Goal: Check status: Check status

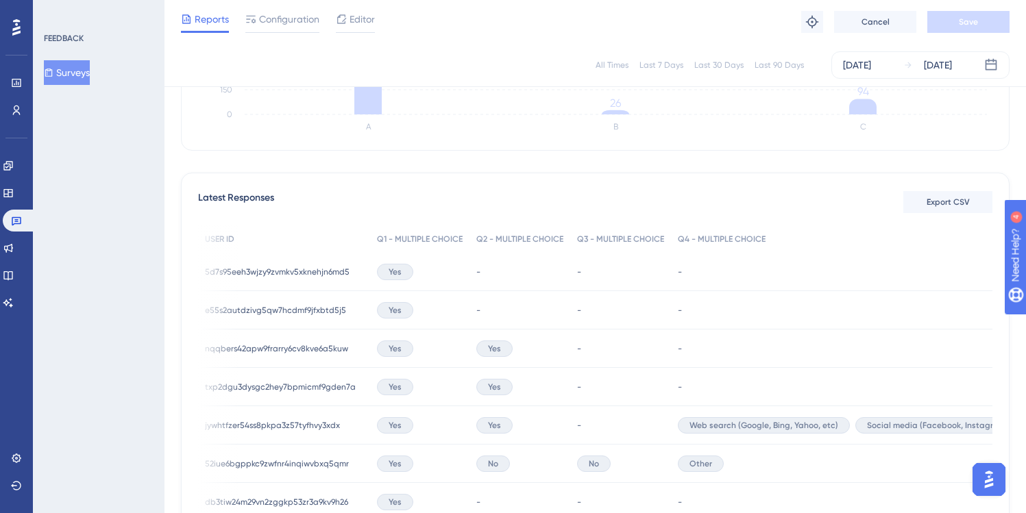
scroll to position [0, 243]
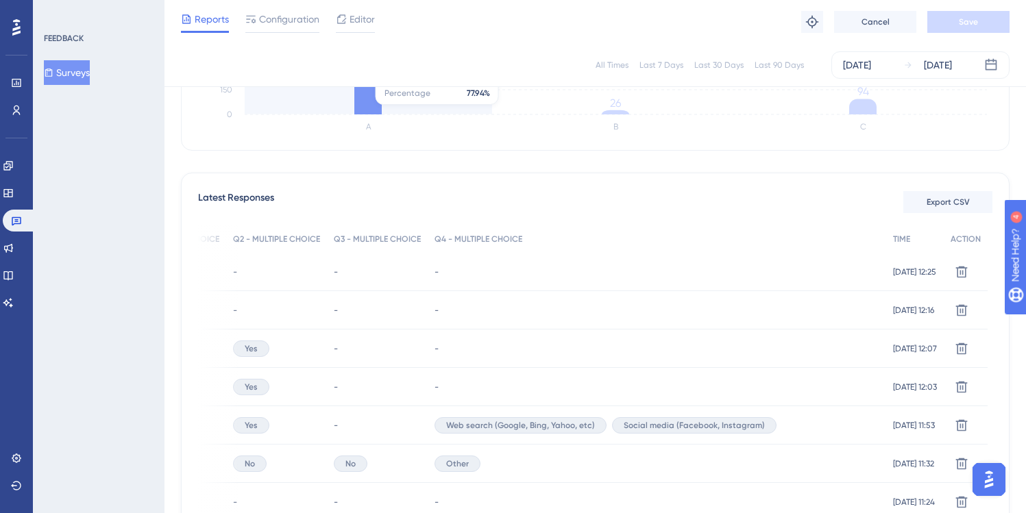
click at [283, 112] on icon "A B C 0 150 300 450 600 424 26 94" at bounding box center [595, 71] width 794 height 137
click at [858, 64] on div "[DATE]" at bounding box center [857, 65] width 28 height 16
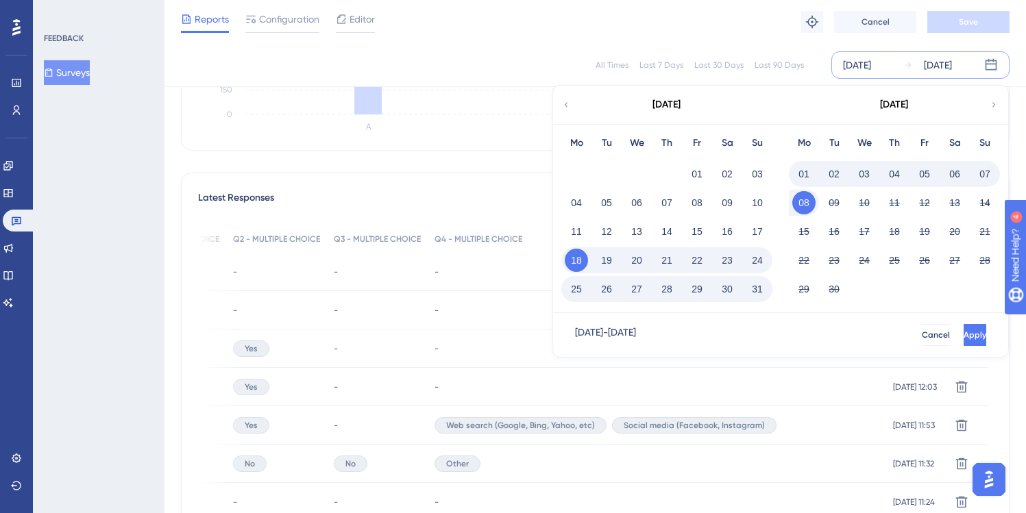
click at [984, 173] on button "07" at bounding box center [984, 173] width 23 height 23
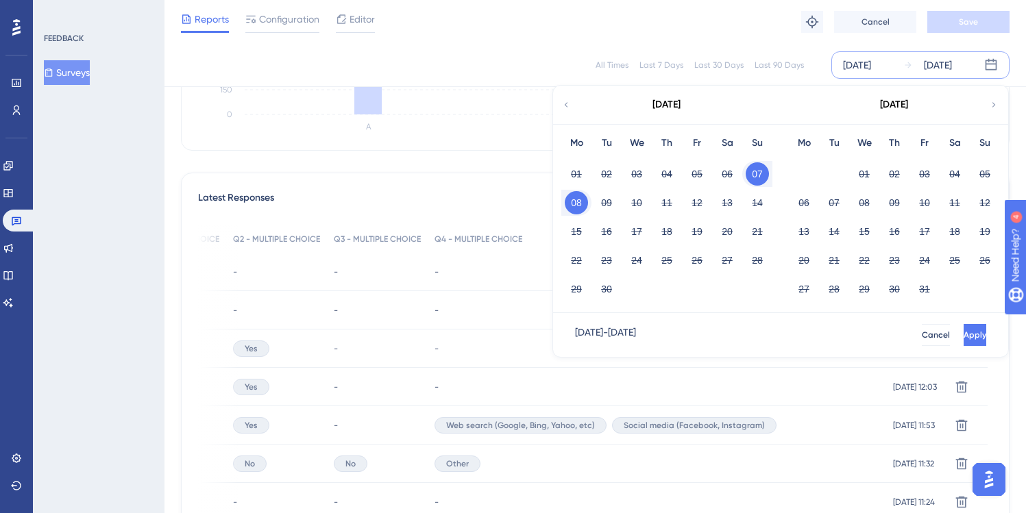
click at [578, 204] on button "08" at bounding box center [576, 202] width 23 height 23
click at [962, 335] on span "Apply" at bounding box center [973, 335] width 23 height 11
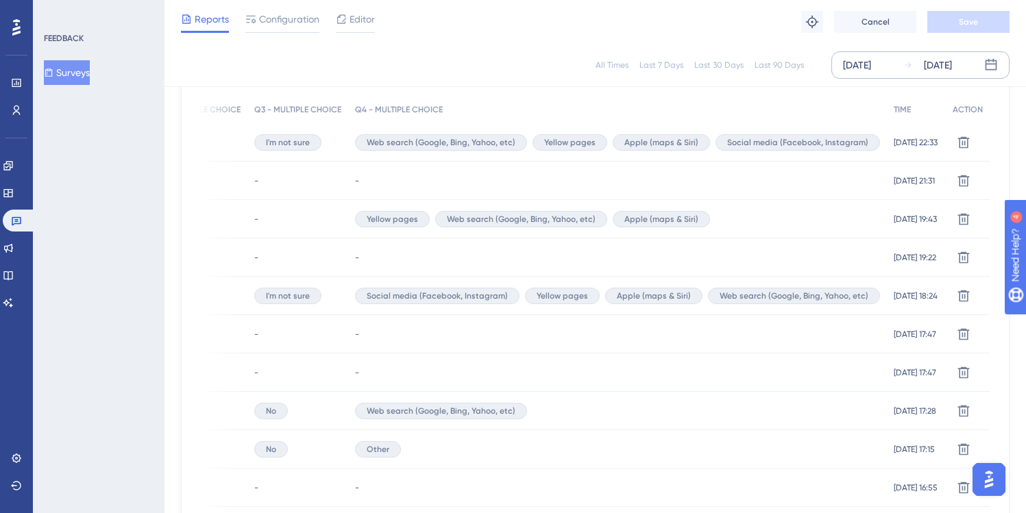
scroll to position [432, 0]
click at [17, 219] on icon at bounding box center [17, 221] width 10 height 9
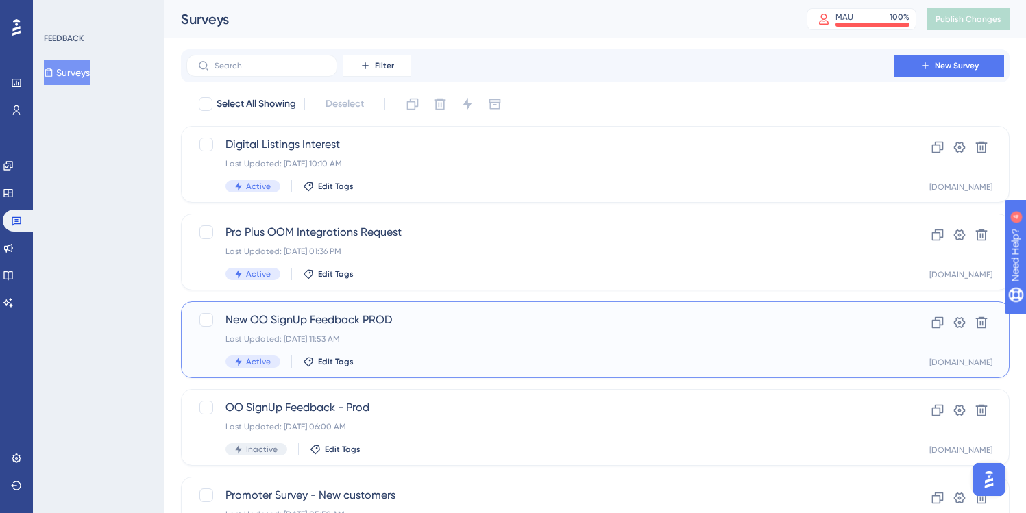
click at [429, 325] on span "New OO SignUp Feedback PROD" at bounding box center [540, 320] width 630 height 16
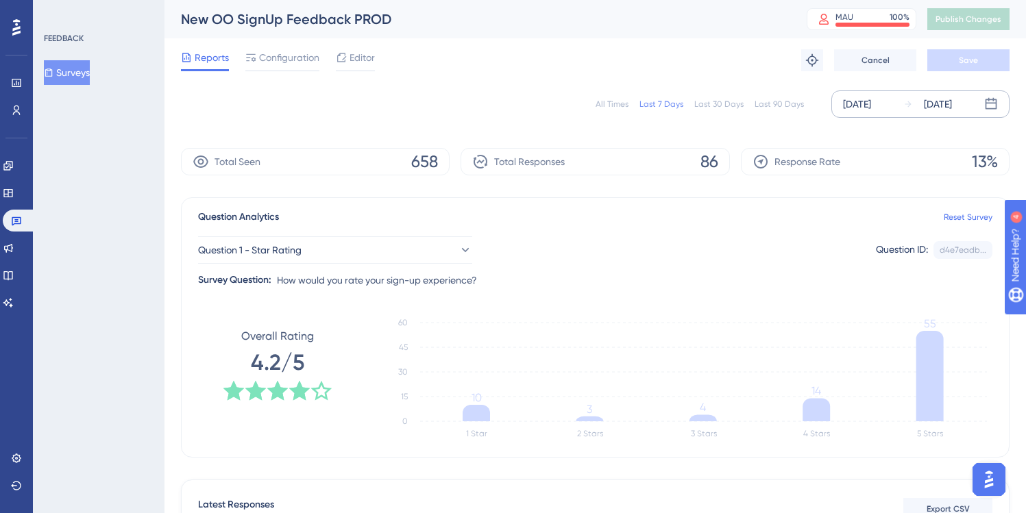
click at [862, 96] on div "[DATE]" at bounding box center [857, 104] width 28 height 16
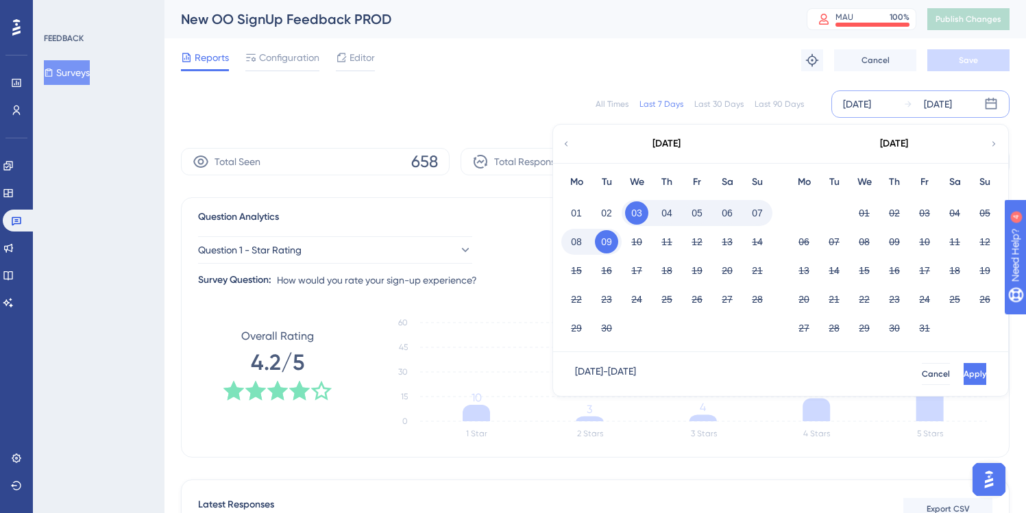
click at [575, 241] on button "08" at bounding box center [576, 241] width 23 height 23
click at [607, 240] on button "09" at bounding box center [606, 241] width 23 height 23
click at [962, 378] on span "Apply" at bounding box center [973, 374] width 23 height 11
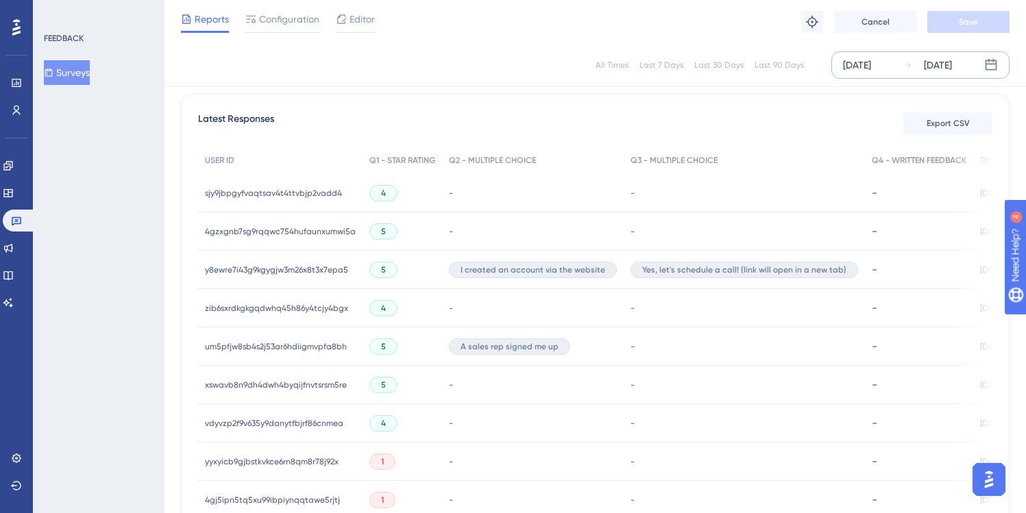
click at [280, 268] on span "y8ewre7i43g9kgygjw3m26x8t3x7epa5" at bounding box center [276, 270] width 143 height 11
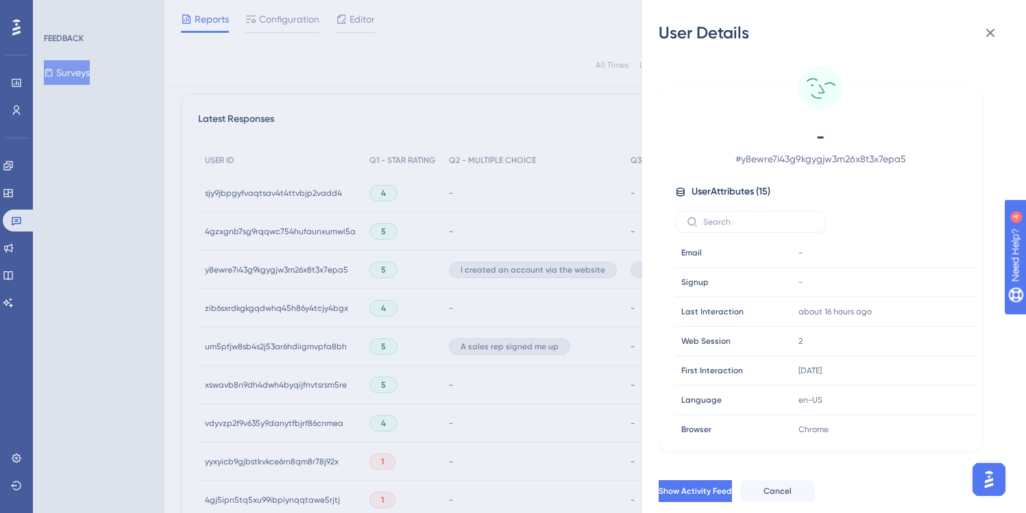
click at [802, 159] on span "# y8ewre7i43g9kgygjw3m26x8t3x7epa5" at bounding box center [820, 159] width 241 height 16
copy span "y8ewre7i43g9kgygjw3m26x8t3x7epa5"
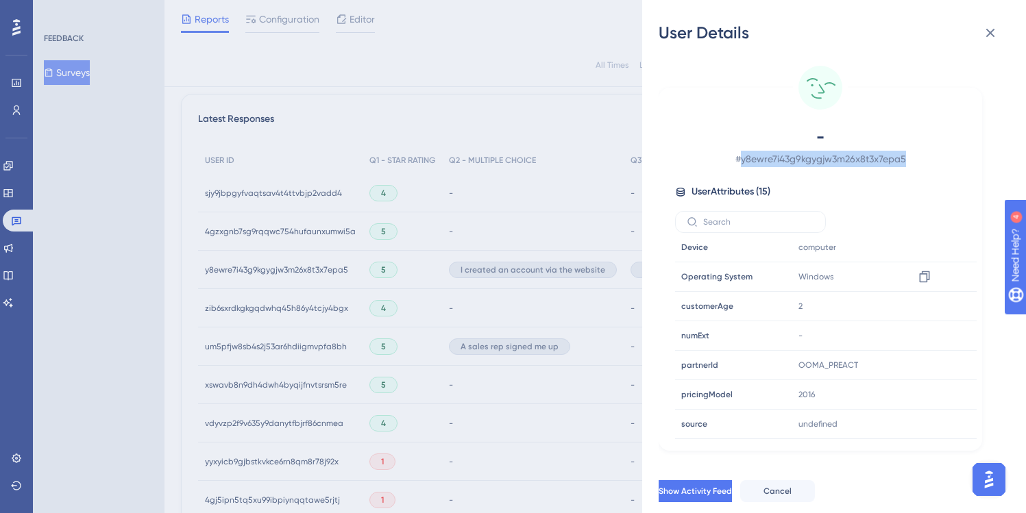
scroll to position [241, 0]
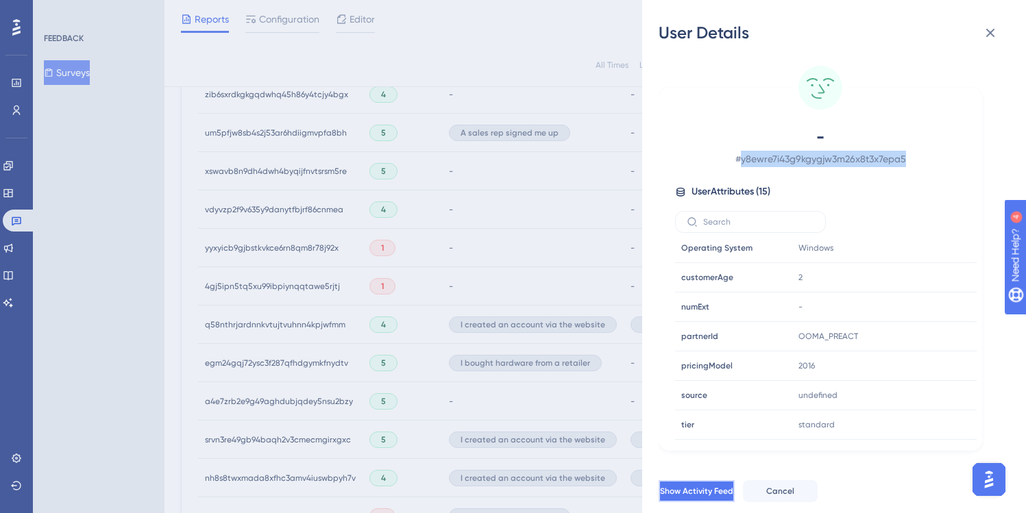
click at [733, 497] on span "Show Activity Feed" at bounding box center [696, 491] width 73 height 11
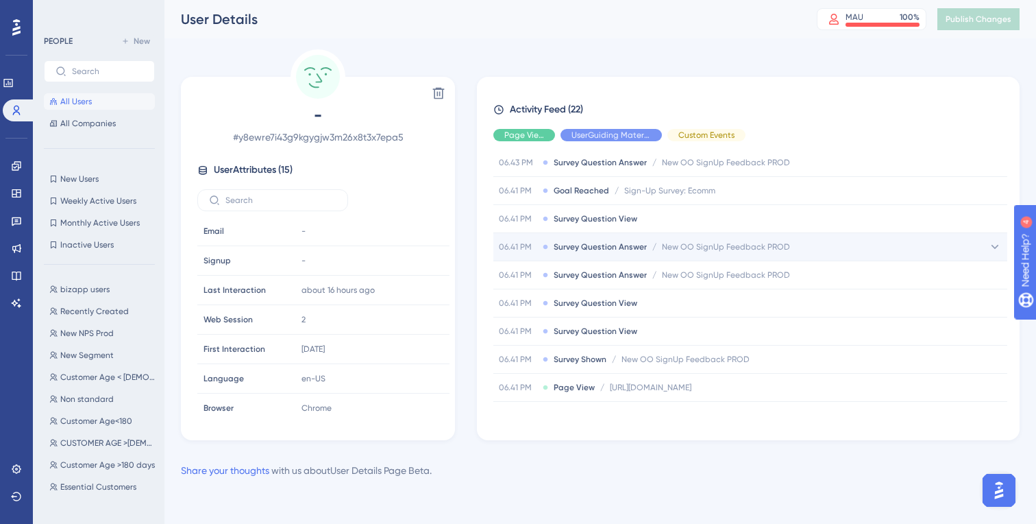
scroll to position [37, 0]
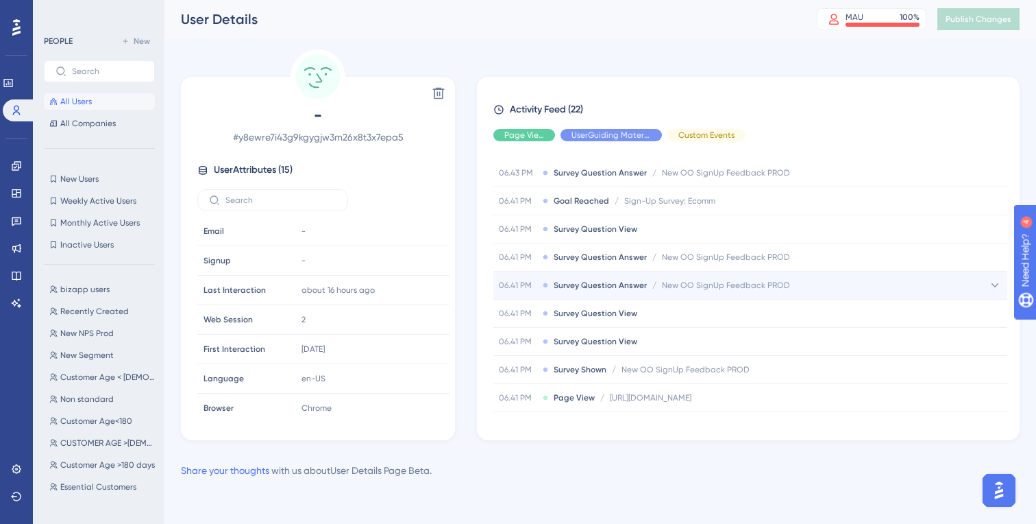
click at [695, 284] on span "New OO SignUp Feedback PROD" at bounding box center [726, 285] width 128 height 11
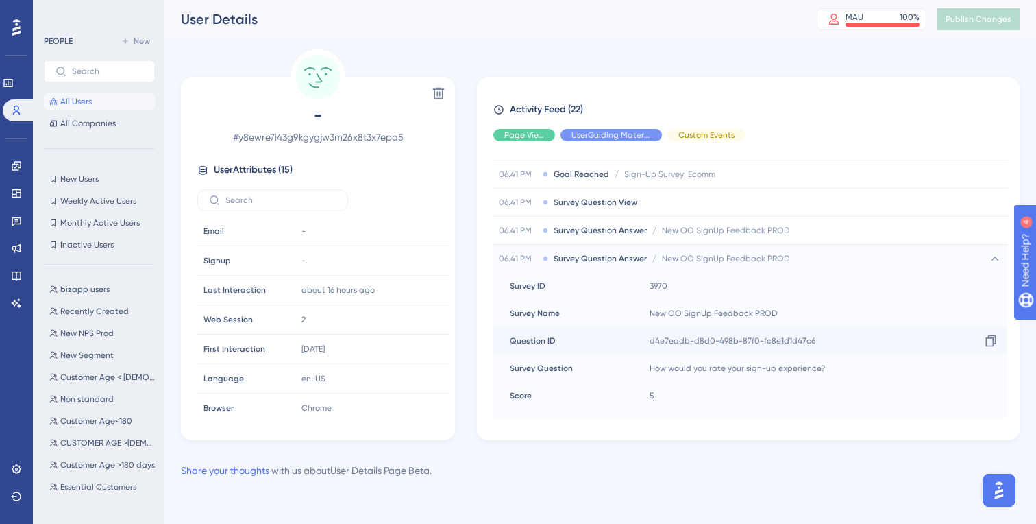
scroll to position [42, 0]
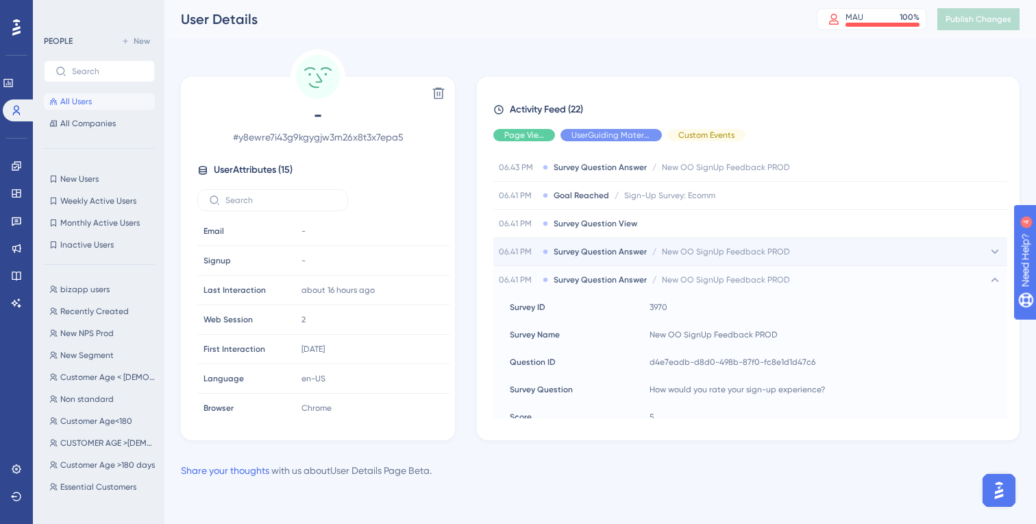
click at [699, 250] on span "New OO SignUp Feedback PROD" at bounding box center [726, 251] width 128 height 11
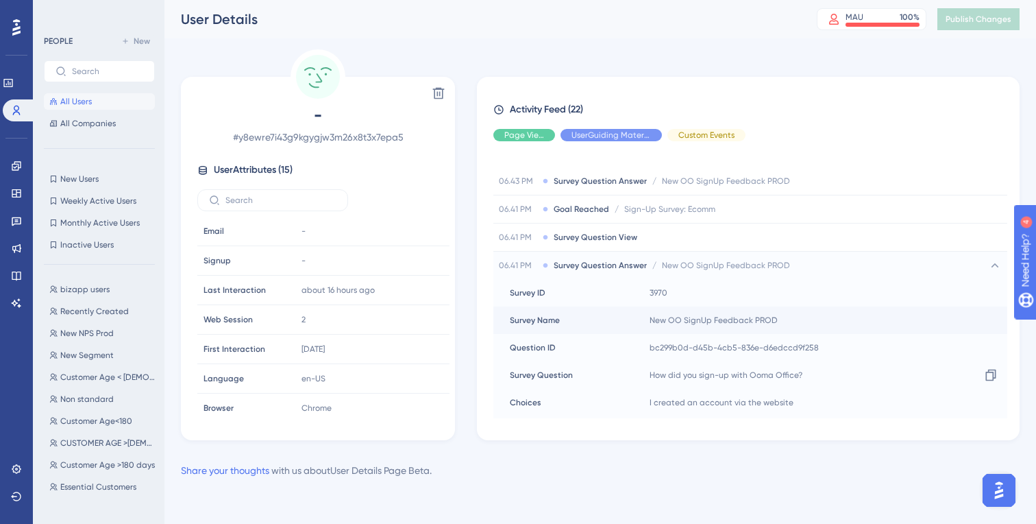
scroll to position [0, 0]
